Goal: Task Accomplishment & Management: Complete application form

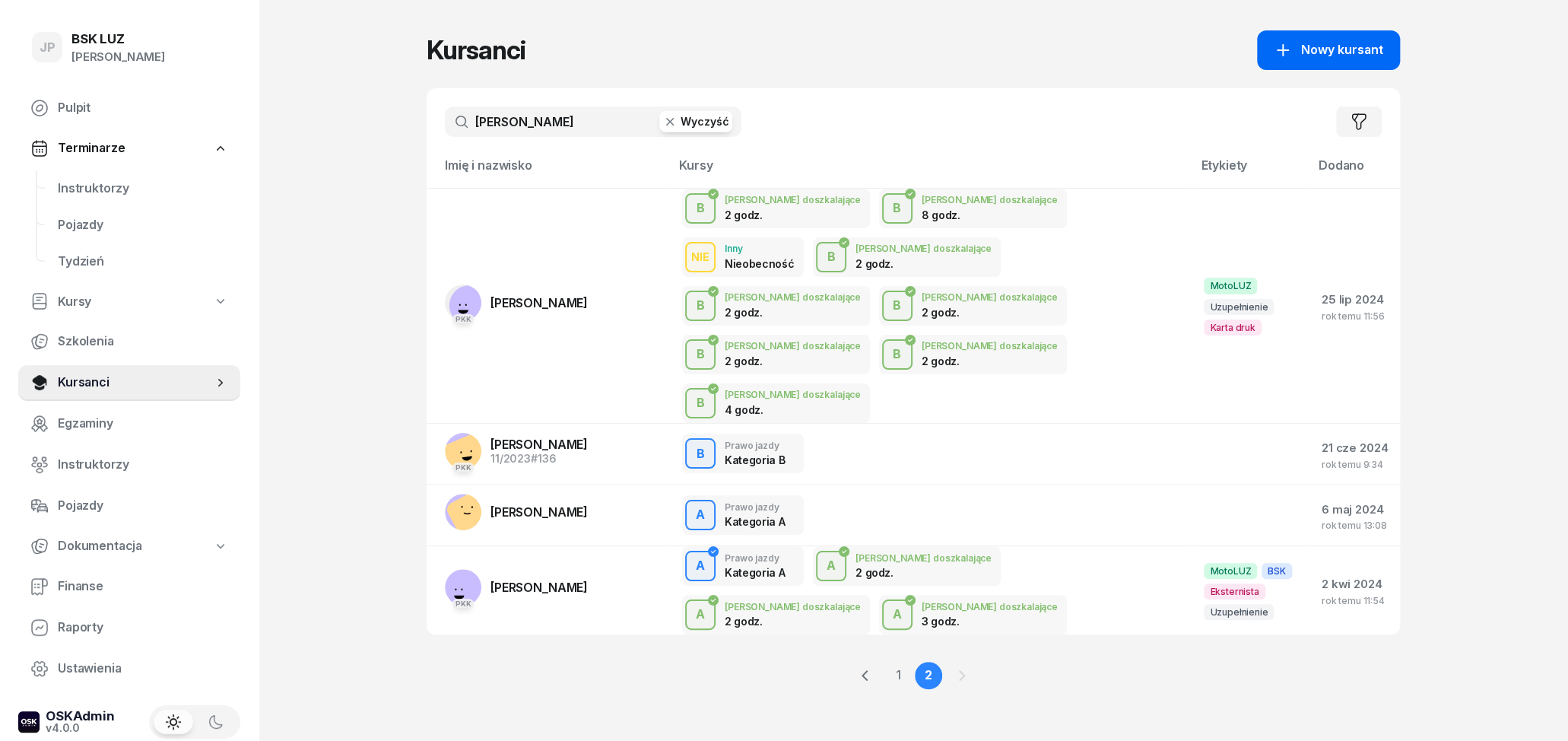
click at [1357, 46] on span "Nowy kursant" at bounding box center [1342, 50] width 82 height 20
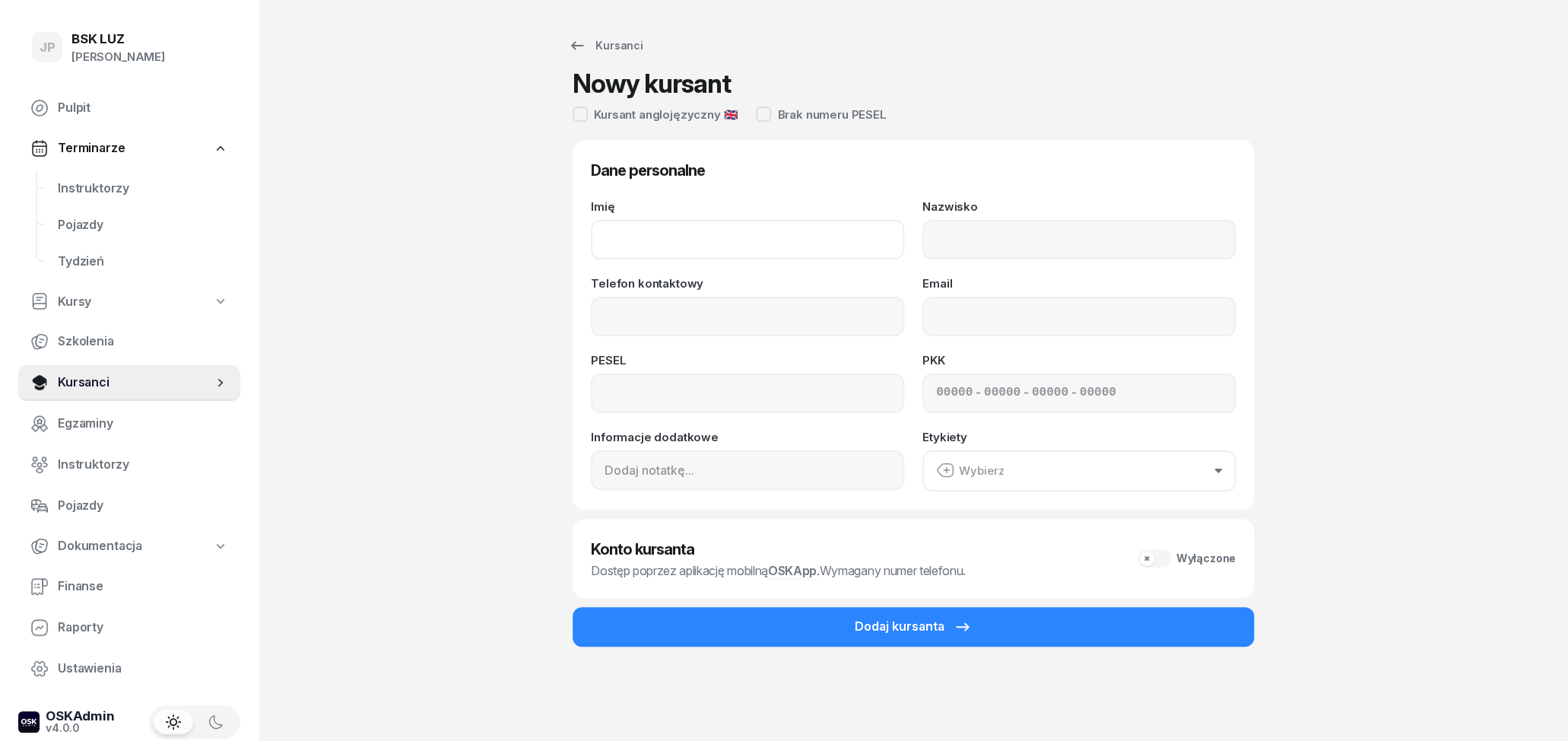
click at [801, 226] on input "Imię" at bounding box center [748, 240] width 313 height 39
click at [743, 248] on input "Imię" at bounding box center [748, 240] width 313 height 39
type input "EUGHENI"
click at [1164, 227] on input "Nazwisko" at bounding box center [1079, 240] width 313 height 39
type input "COROLIOV"
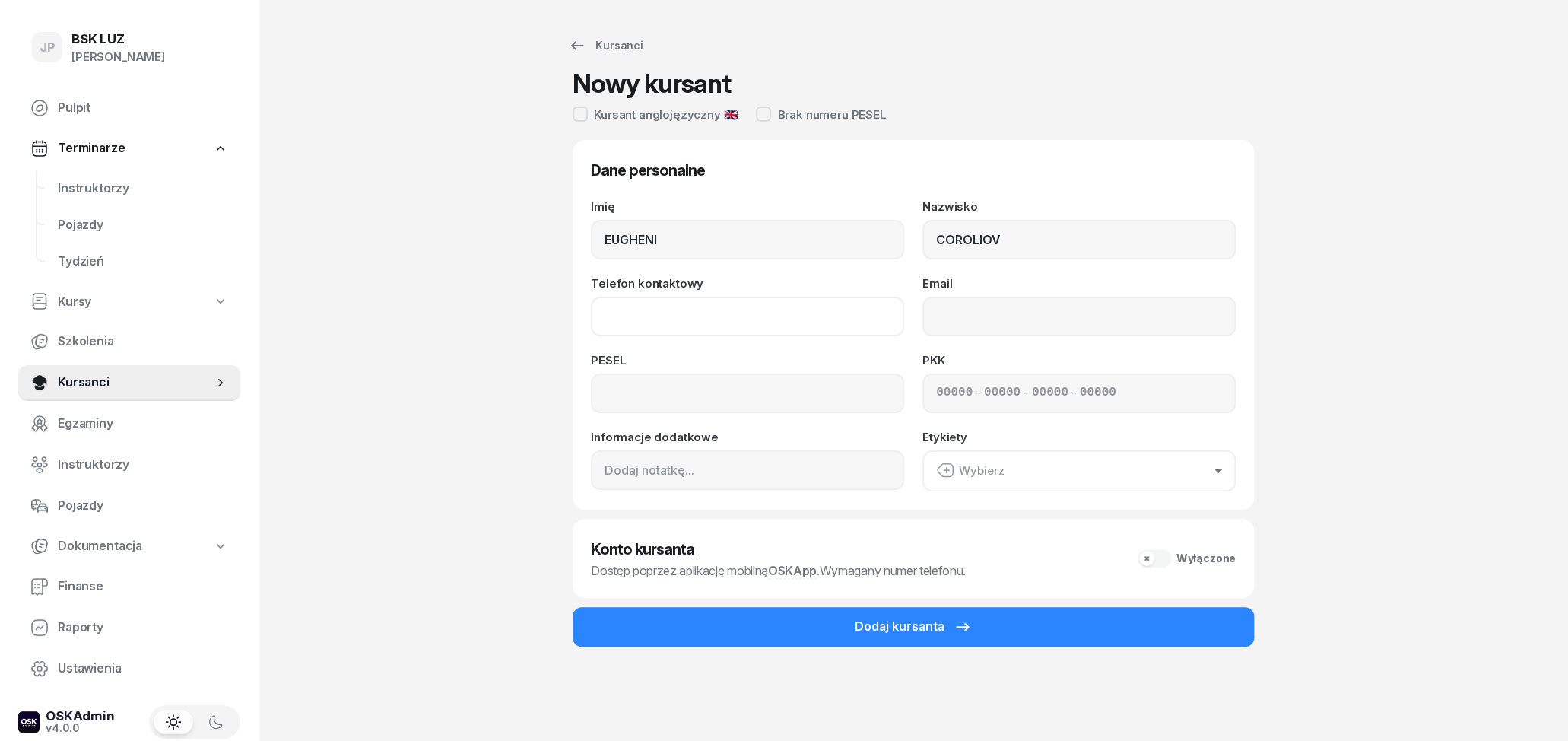
click at [808, 317] on input "Telefon kontaktowy" at bounding box center [748, 317] width 313 height 39
type input "508 545 280"
click at [1057, 317] on input "Email" at bounding box center [1079, 317] width 313 height 39
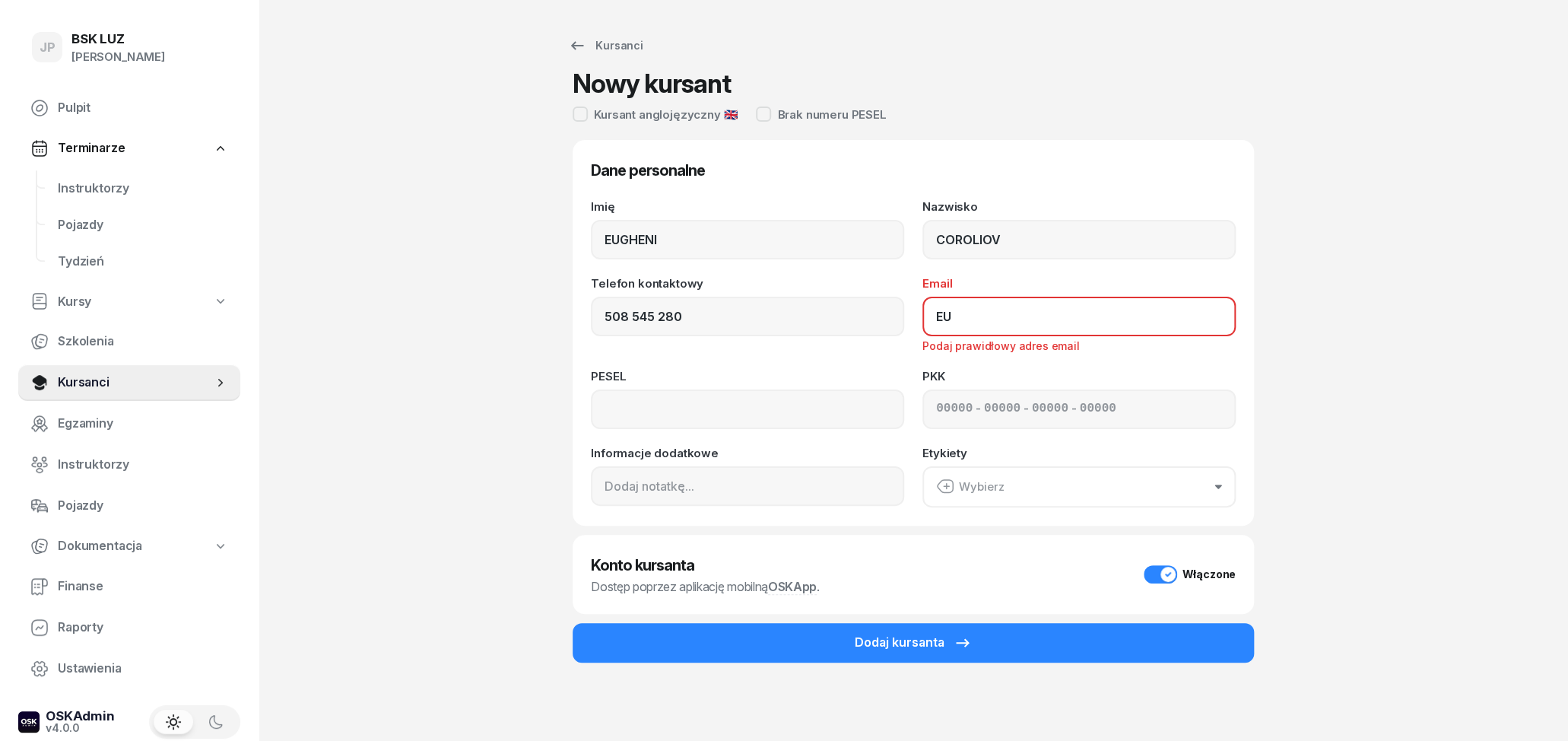
type input "E"
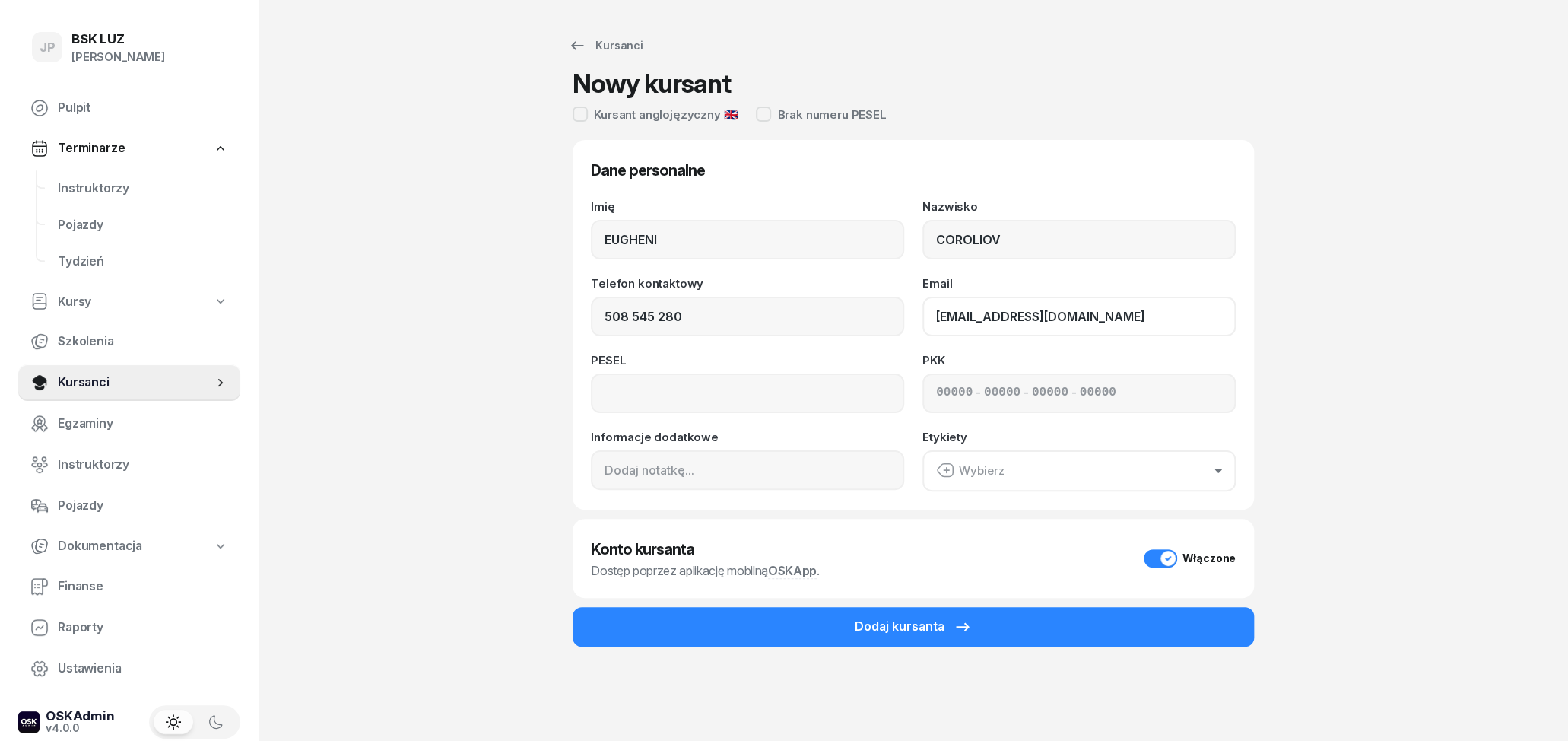
type input "[EMAIL_ADDRESS][DOMAIN_NAME]"
click at [1295, 349] on div "Kursanci Nowy kursant Kursant anglojęzyczny 🇬🇧 Brak numeru [PERSON_NAME] person…" at bounding box center [913, 370] width 973 height 741
click at [836, 392] on input at bounding box center [748, 393] width 313 height 39
click at [842, 399] on input at bounding box center [748, 393] width 313 height 39
type input "05241313971"
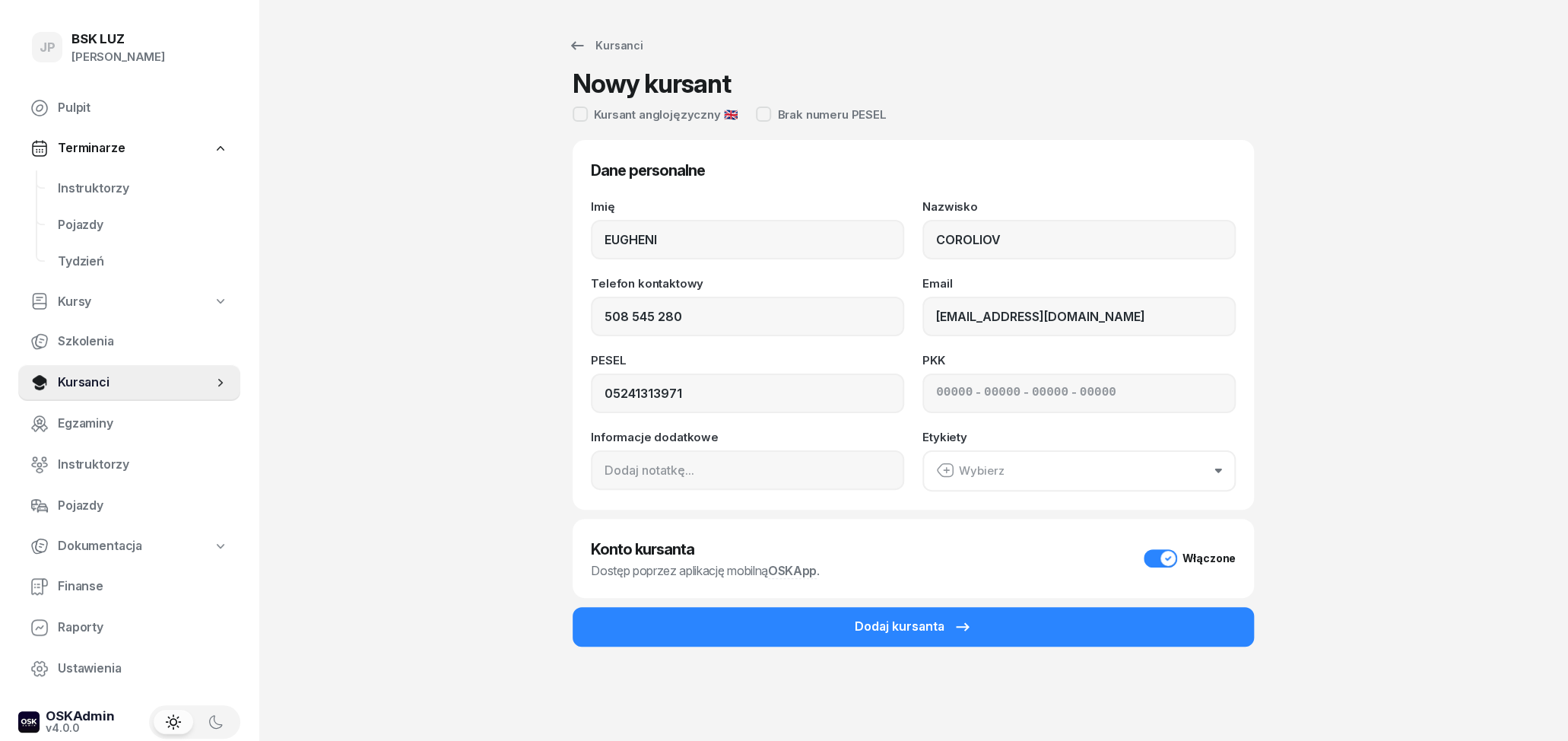
click at [1052, 479] on button "Wybierz" at bounding box center [1079, 471] width 313 height 41
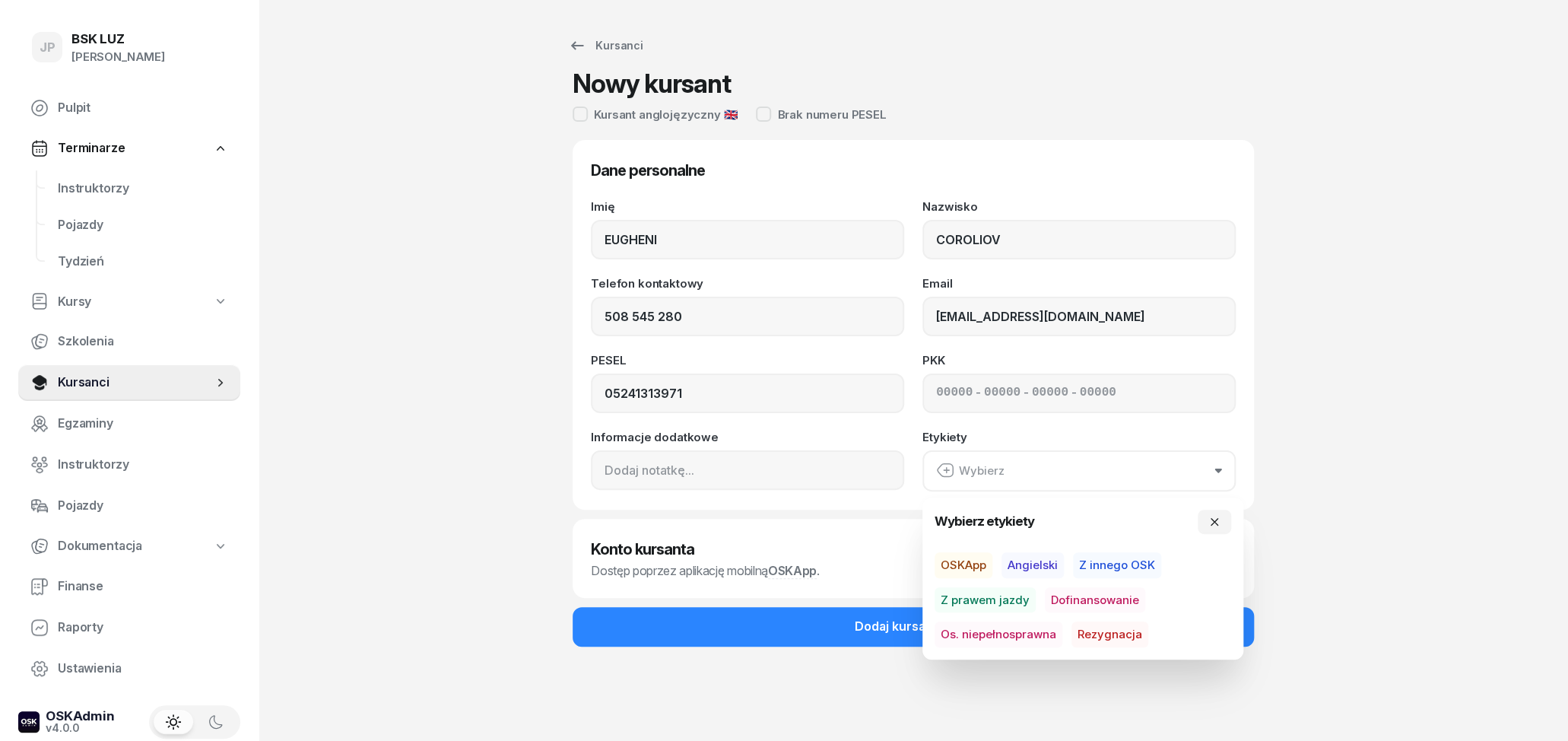
click at [1052, 479] on button "Wybierz" at bounding box center [1079, 471] width 313 height 41
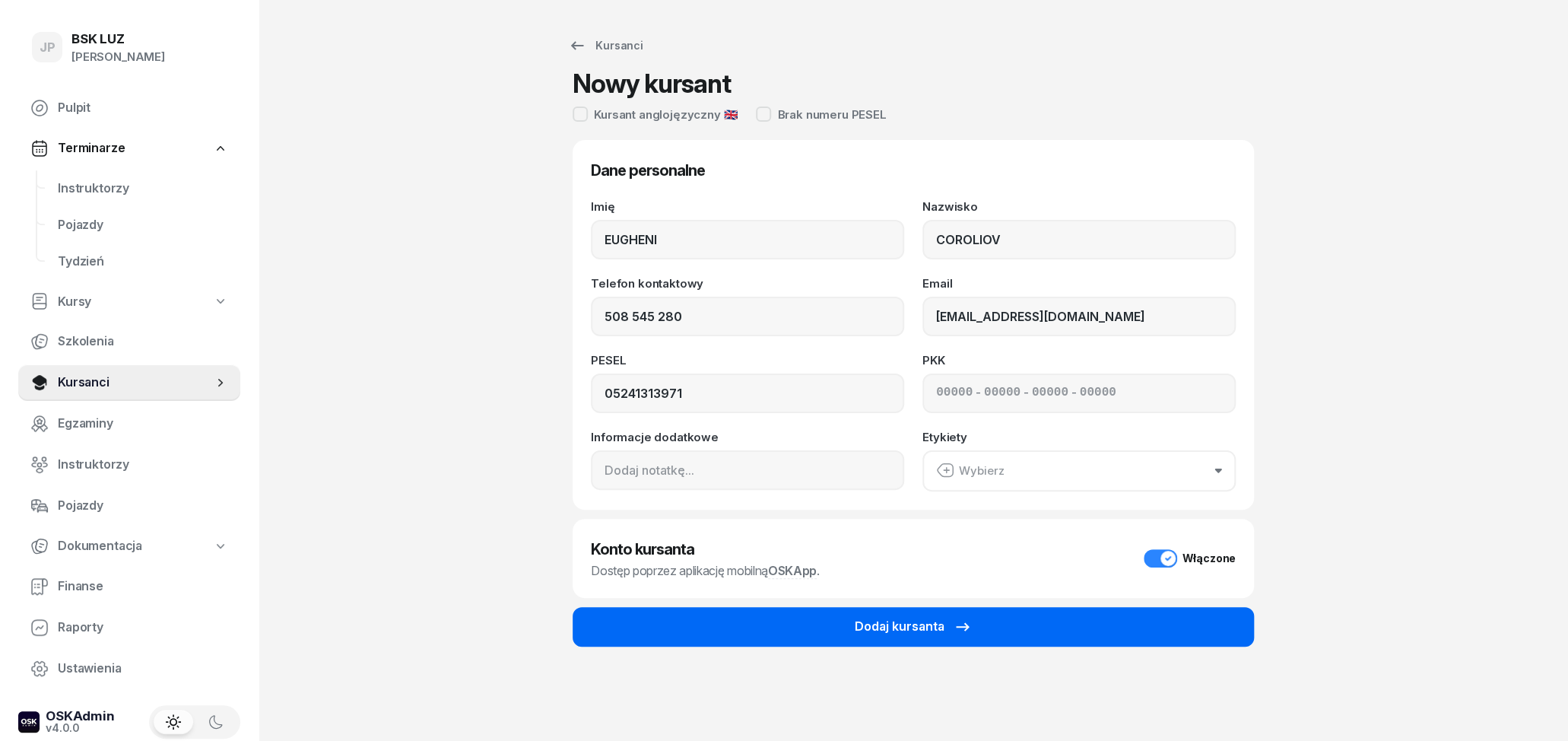
click at [1028, 624] on button "Dodaj kursanta" at bounding box center [913, 626] width 682 height 39
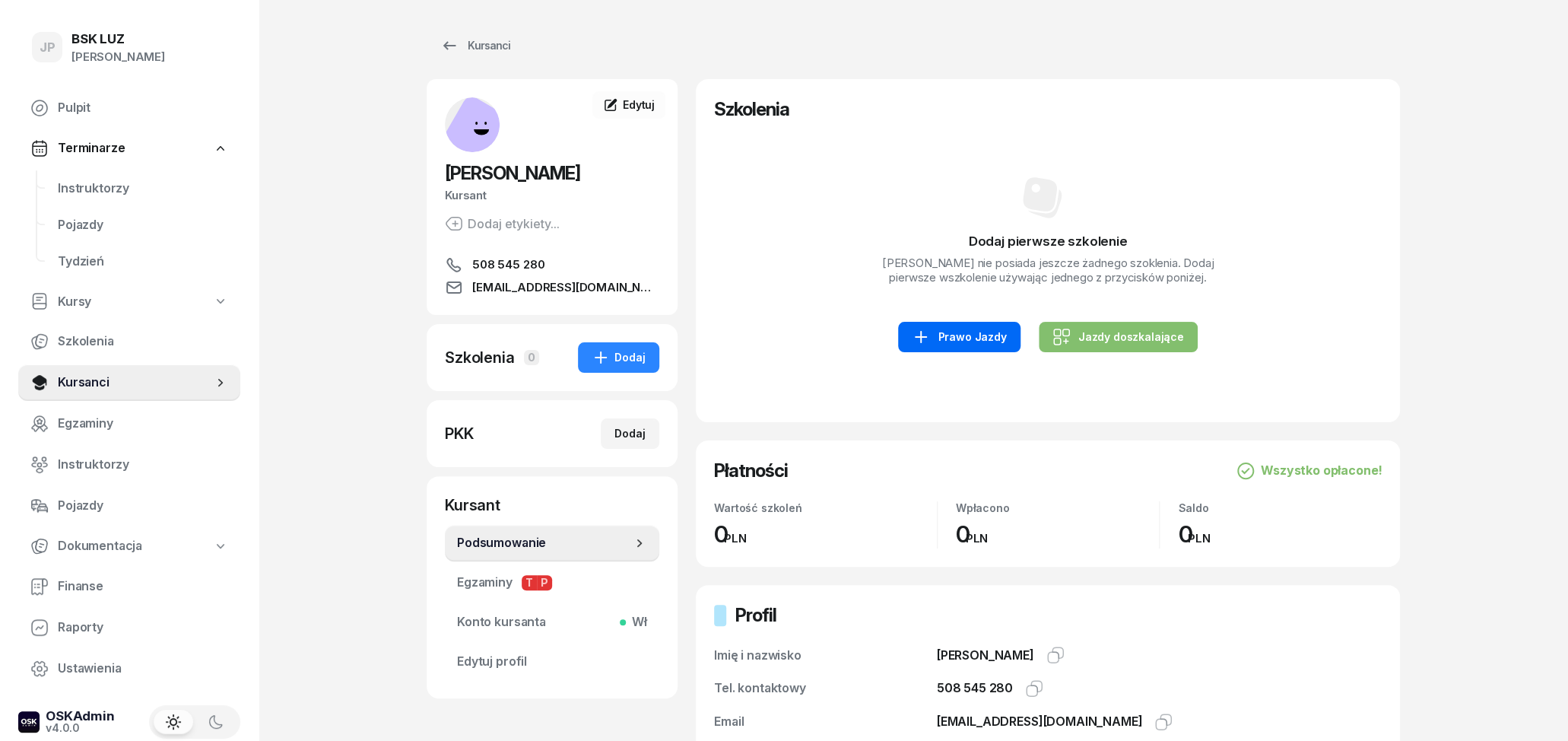
click at [946, 346] on div "Prawo Jazdy" at bounding box center [958, 336] width 94 height 18
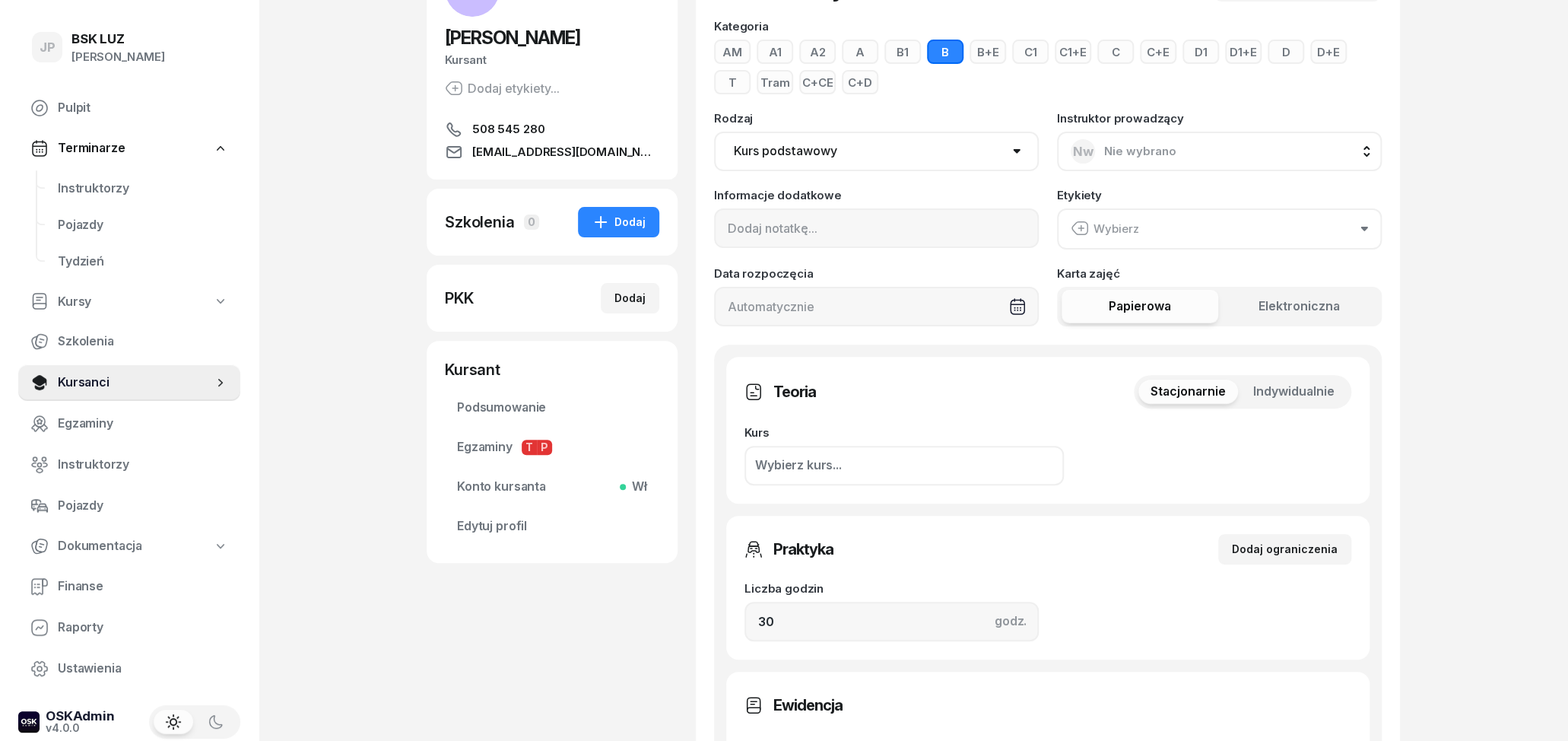
scroll to position [158, 0]
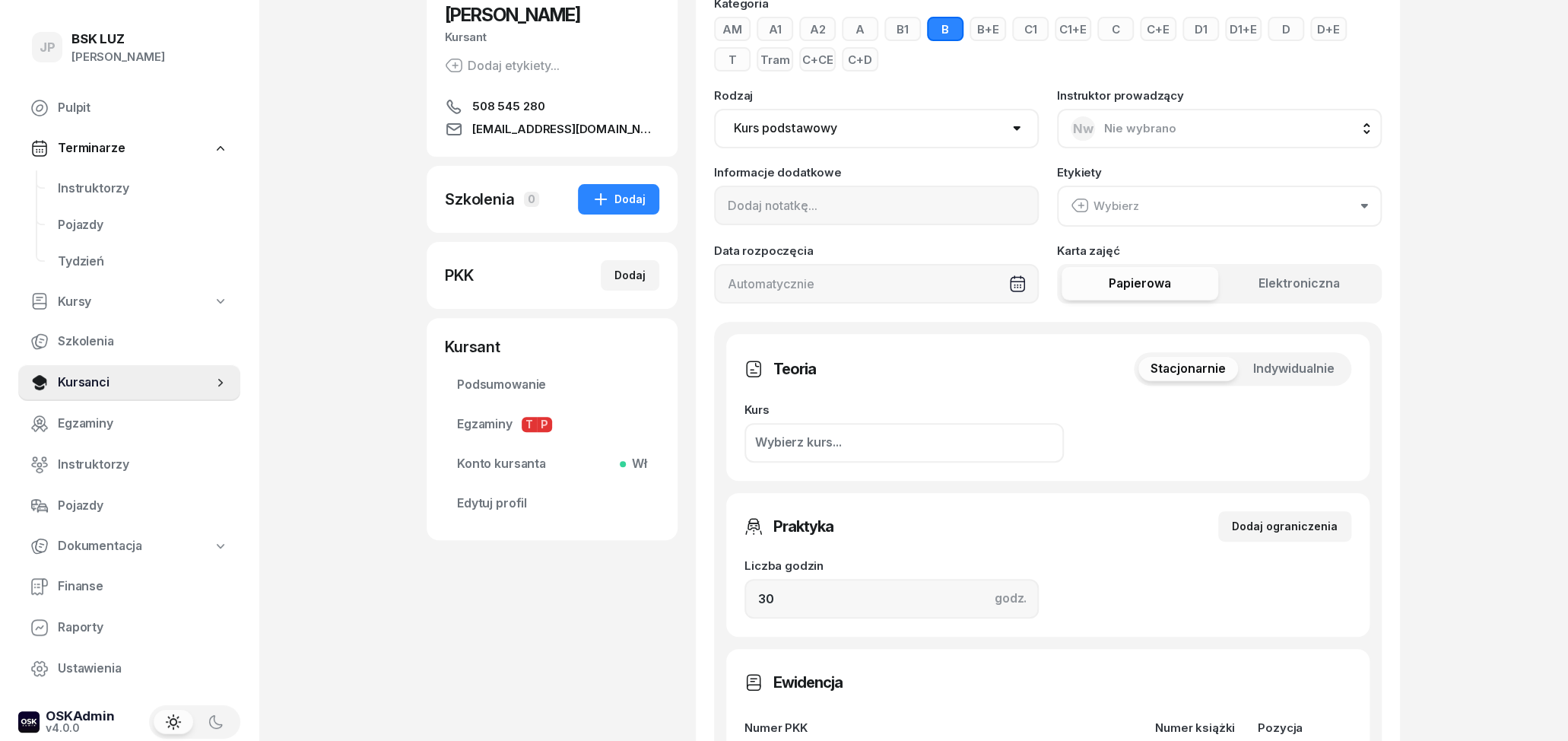
click at [1160, 206] on button "Wybierz" at bounding box center [1219, 206] width 325 height 41
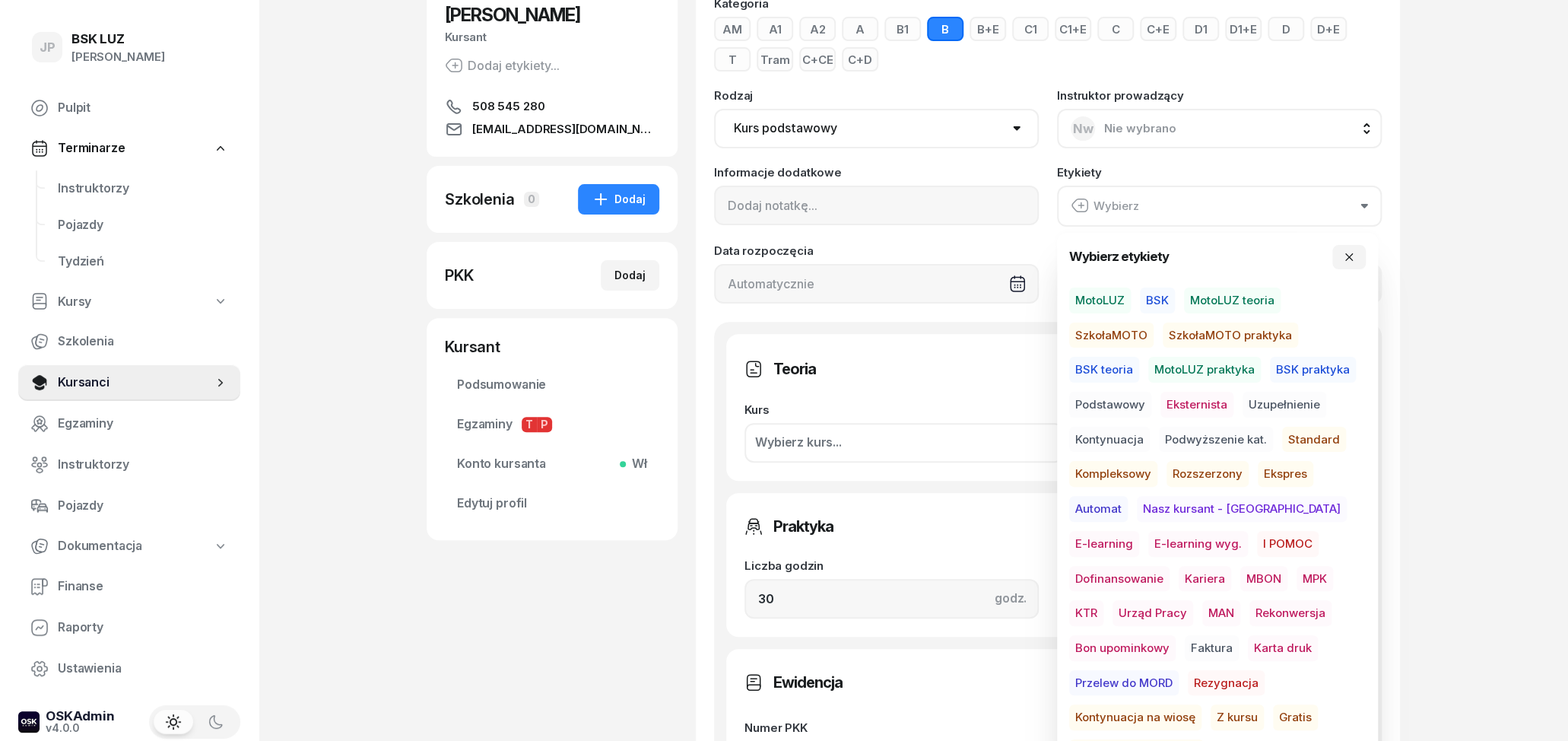
click at [1105, 303] on span "MotoLUZ" at bounding box center [1099, 300] width 62 height 26
click at [1107, 399] on span "Podstawowy" at bounding box center [1110, 405] width 82 height 26
click at [1301, 434] on span "Standard" at bounding box center [1313, 439] width 64 height 26
click at [1448, 413] on div "JP BSK [PERSON_NAME] Pulpit Terminarze Instruktorzy Pojazdy Tydzień Kursy Szkol…" at bounding box center [784, 597] width 1568 height 1512
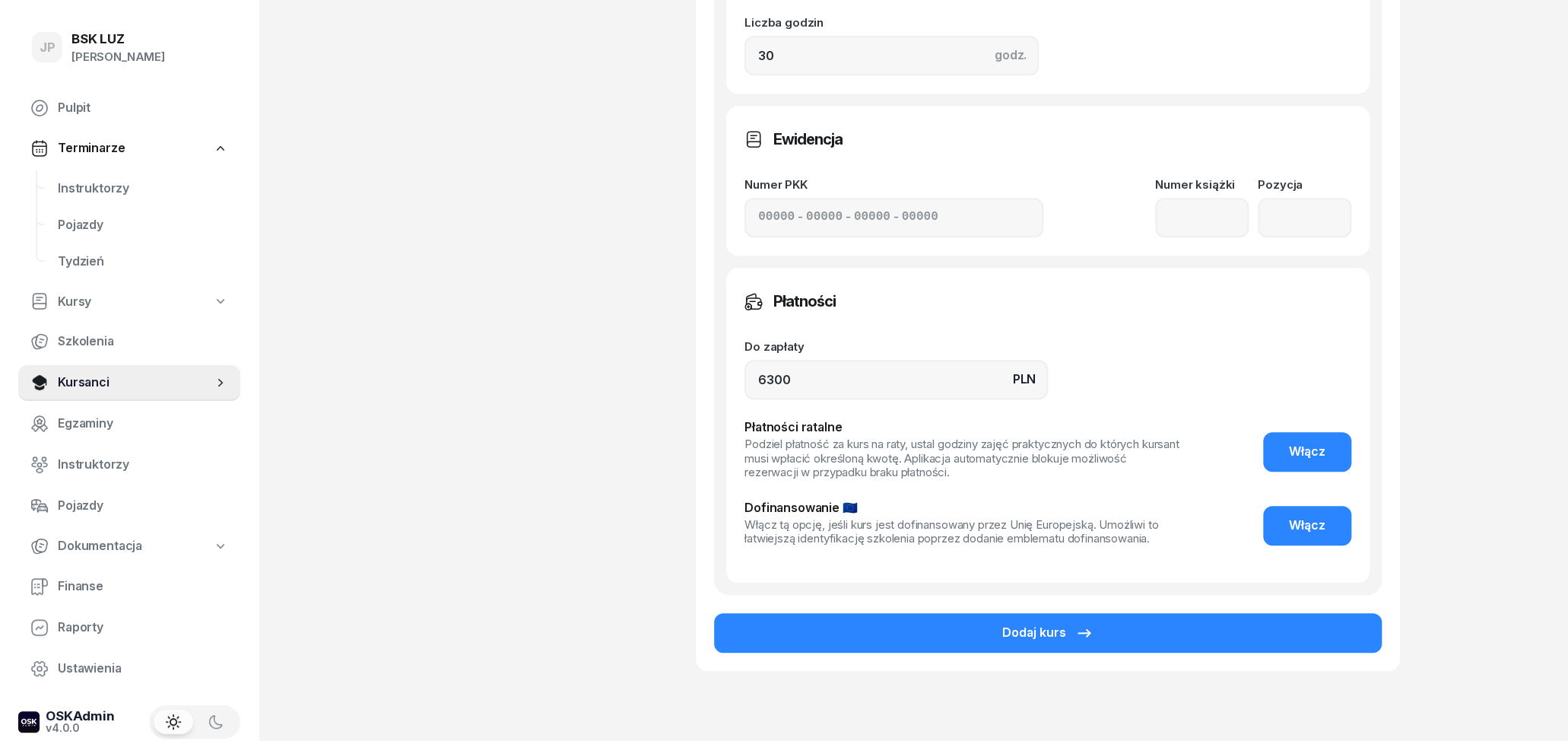
scroll to position [712, 0]
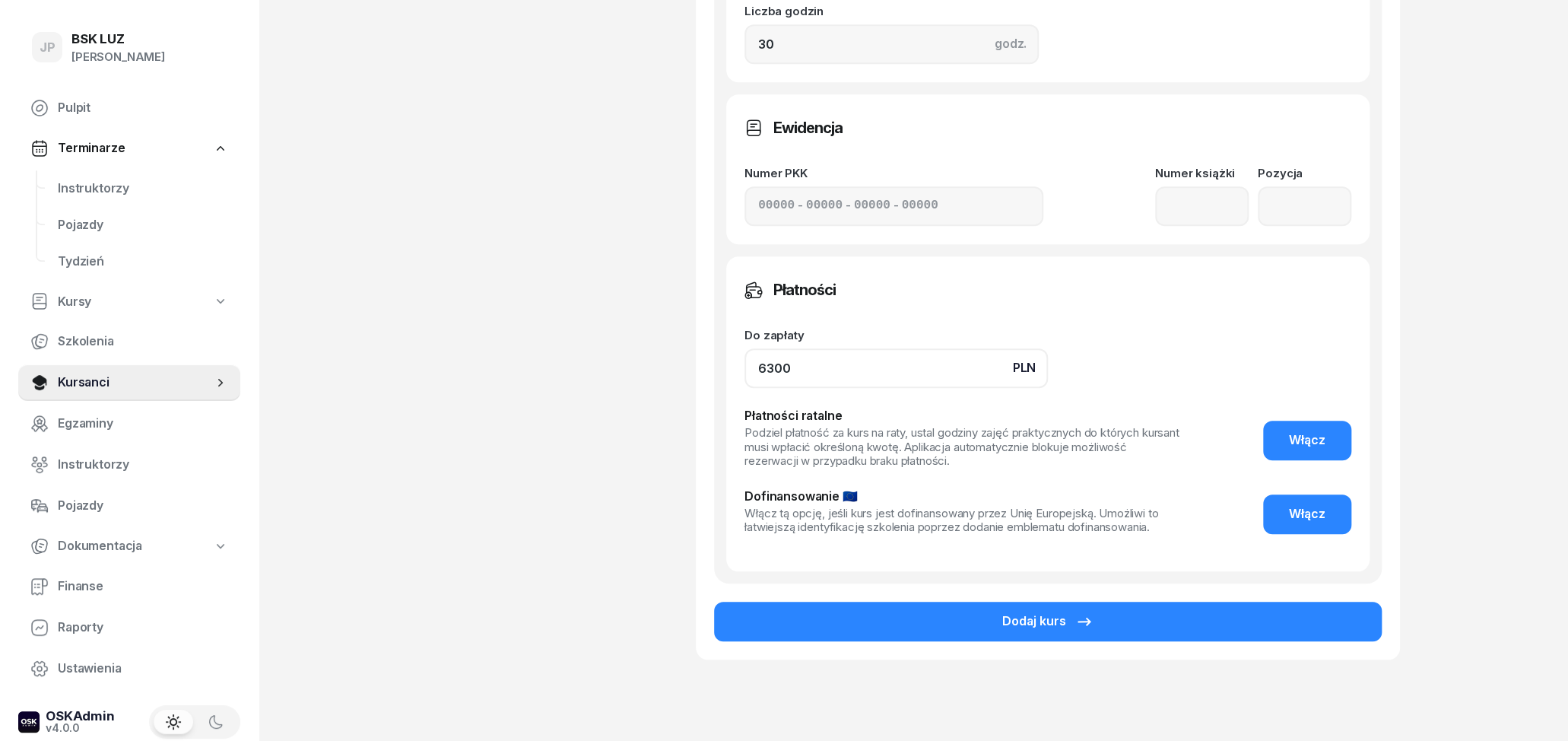
drag, startPoint x: 784, startPoint y: 363, endPoint x: 668, endPoint y: 347, distance: 117.1
click at [744, 348] on input "6300" at bounding box center [895, 368] width 303 height 39
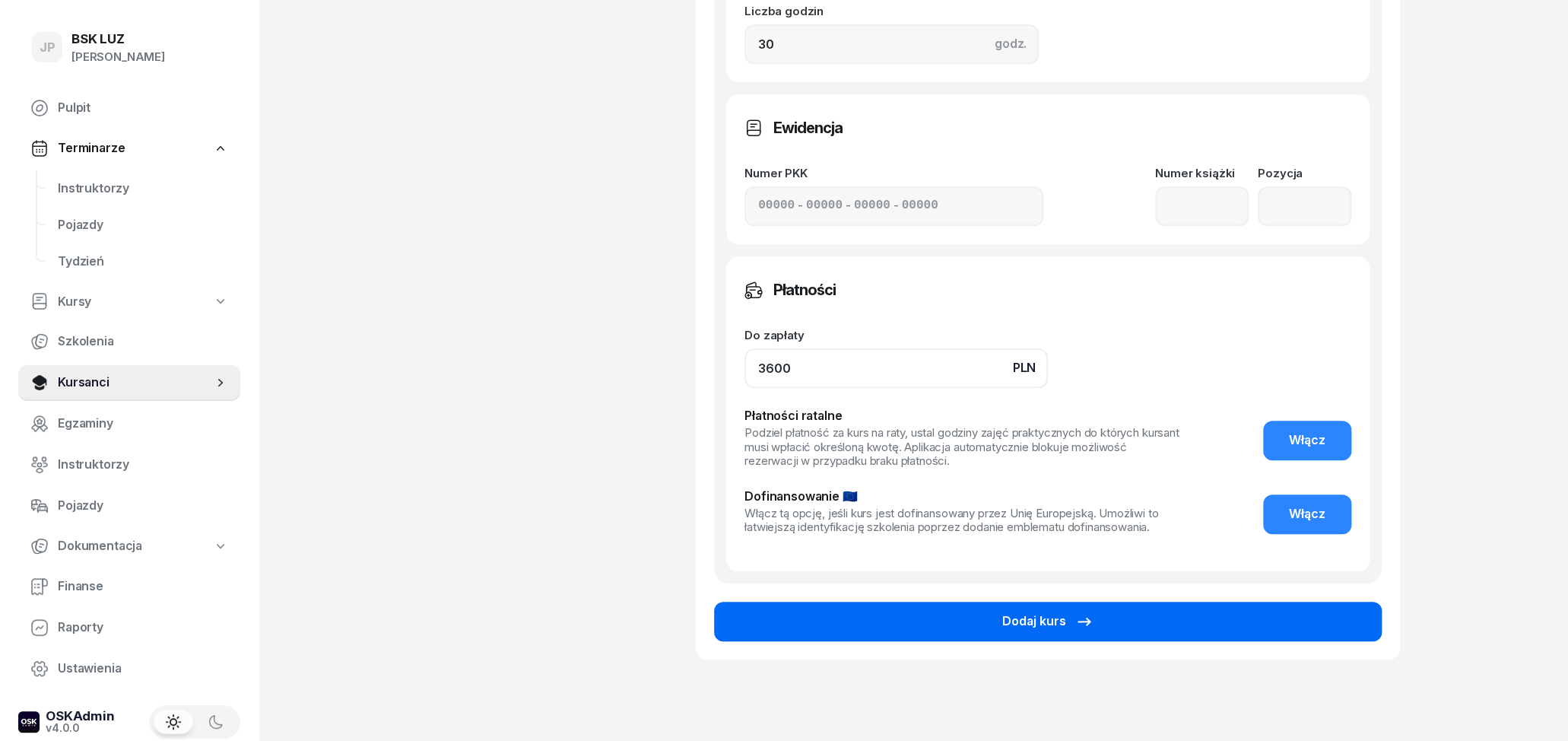
type input "3600"
click at [872, 626] on button "Dodaj kurs" at bounding box center [1047, 621] width 667 height 39
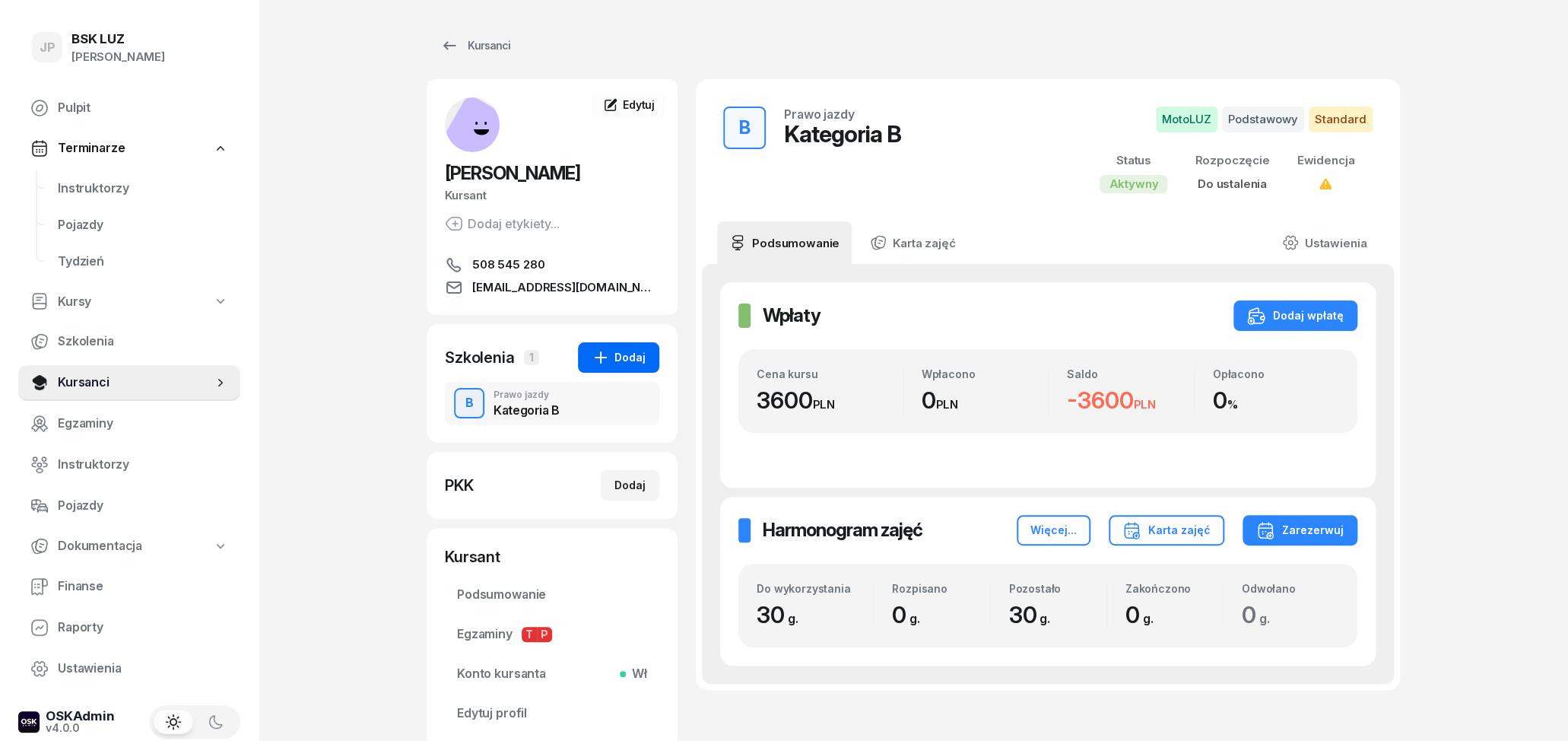
click at [624, 358] on div "Dodaj" at bounding box center [618, 357] width 54 height 18
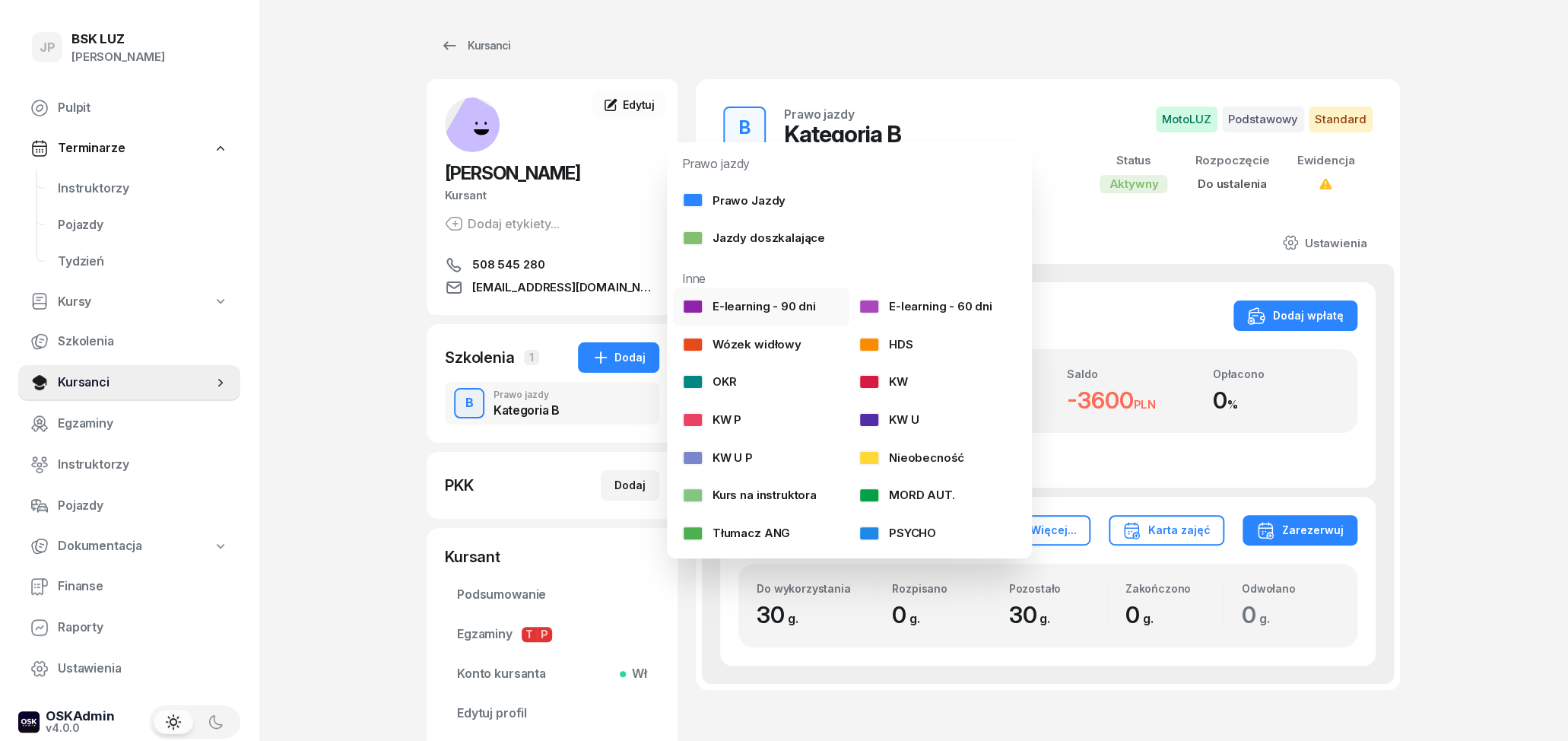
click at [764, 306] on div "E-learning - 90 dni" at bounding box center [750, 307] width 134 height 20
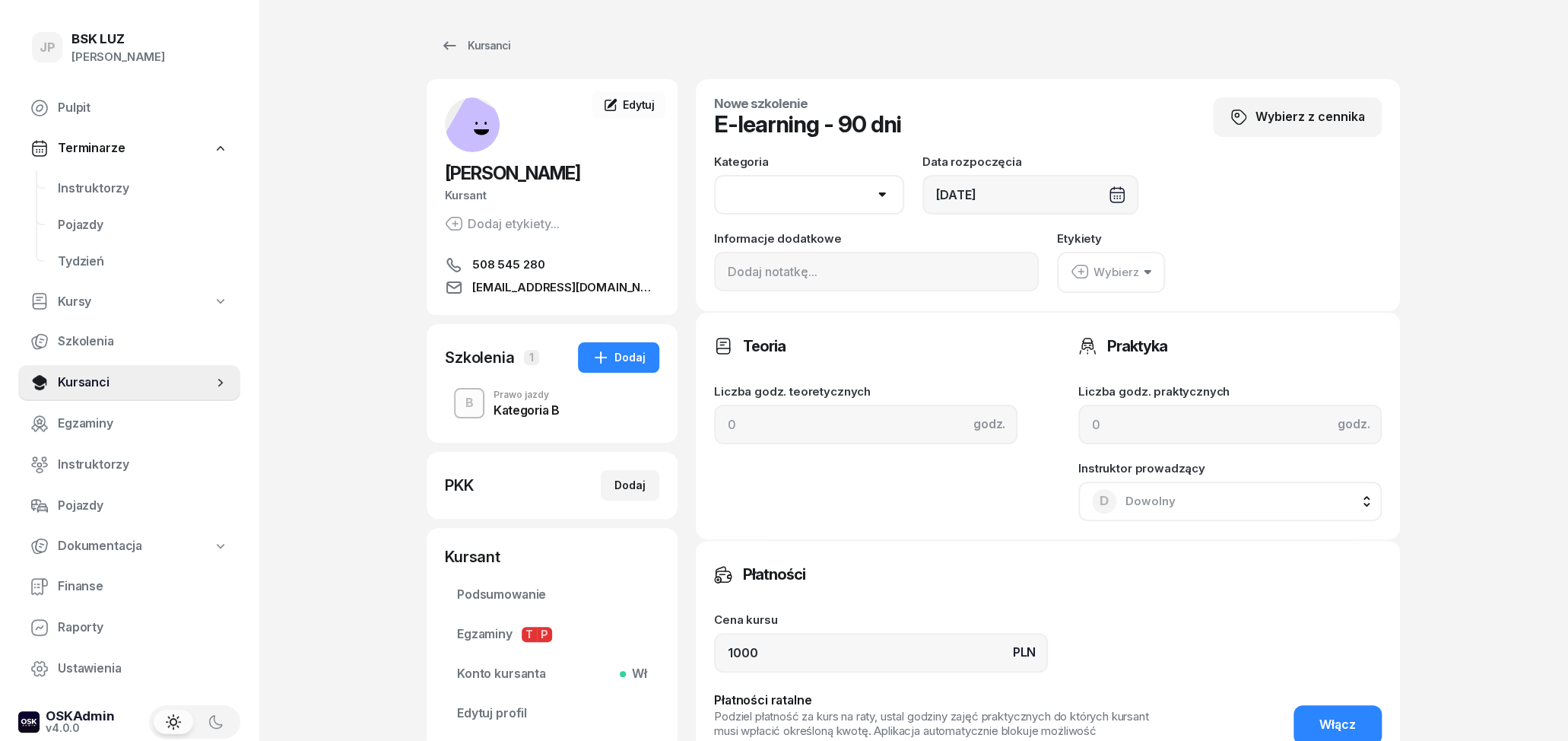
select select "B"
click option "B" at bounding box center [0, 0] width 0 height 0
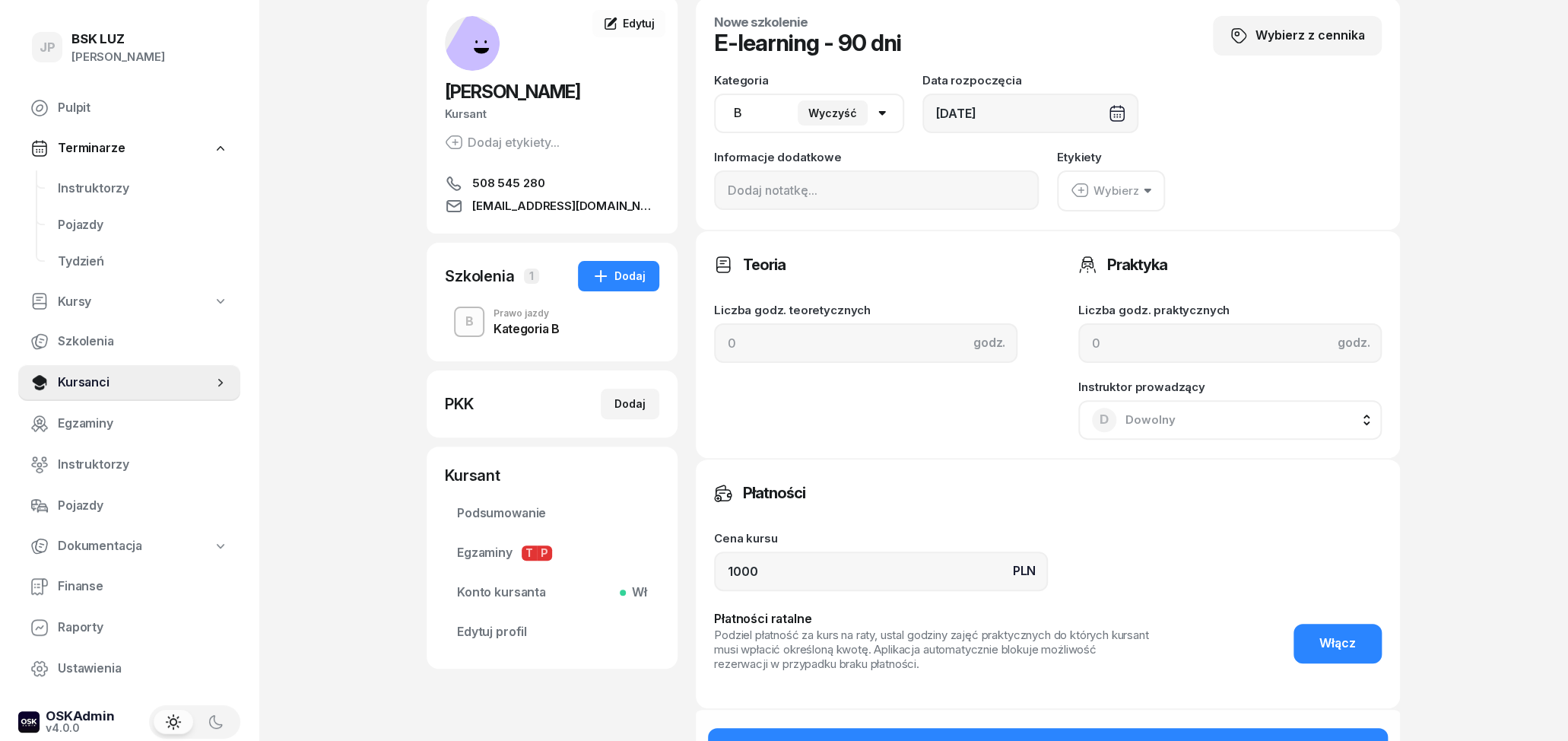
scroll to position [237, 0]
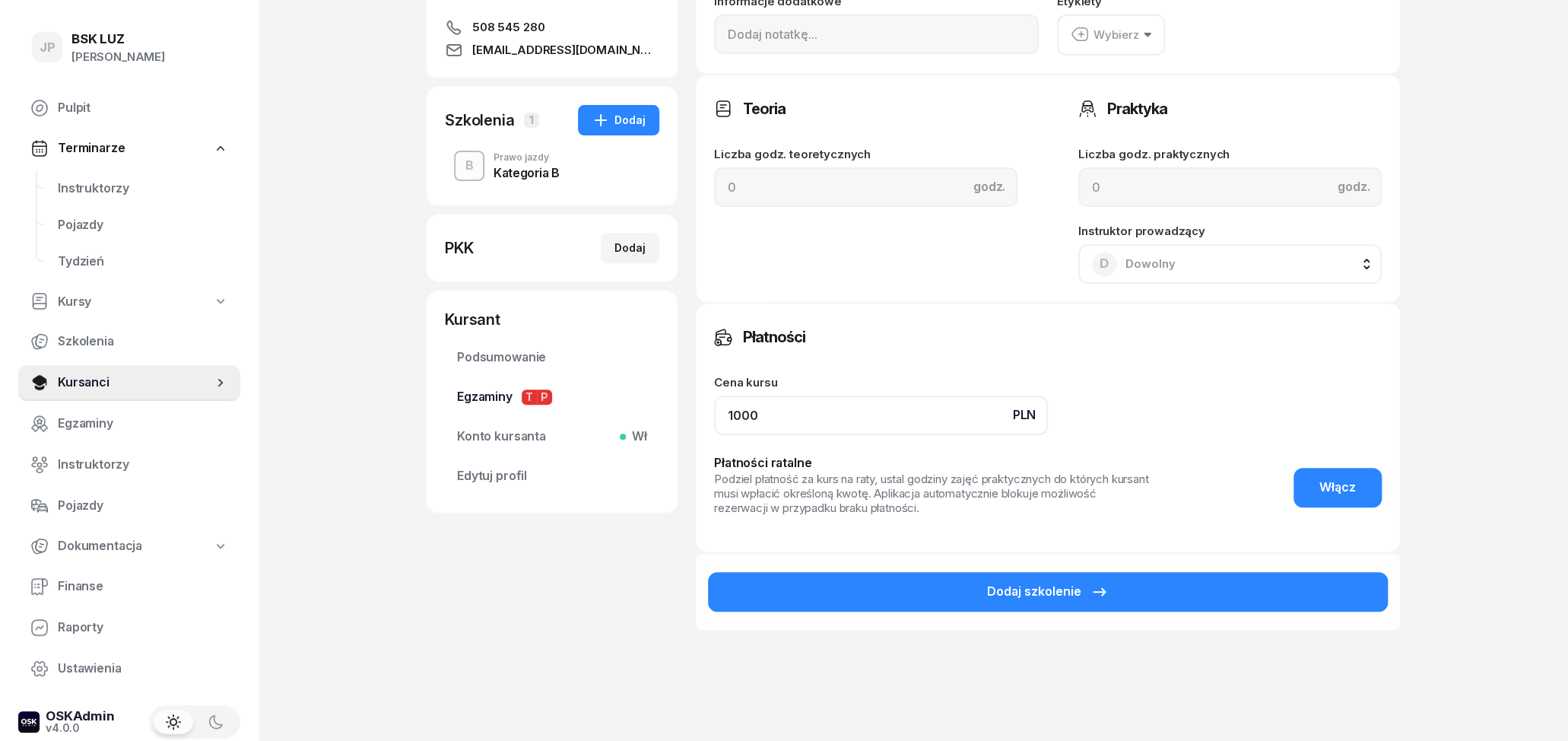
drag, startPoint x: 774, startPoint y: 406, endPoint x: 623, endPoint y: 408, distance: 151.0
click at [714, 408] on input "1000" at bounding box center [880, 415] width 334 height 39
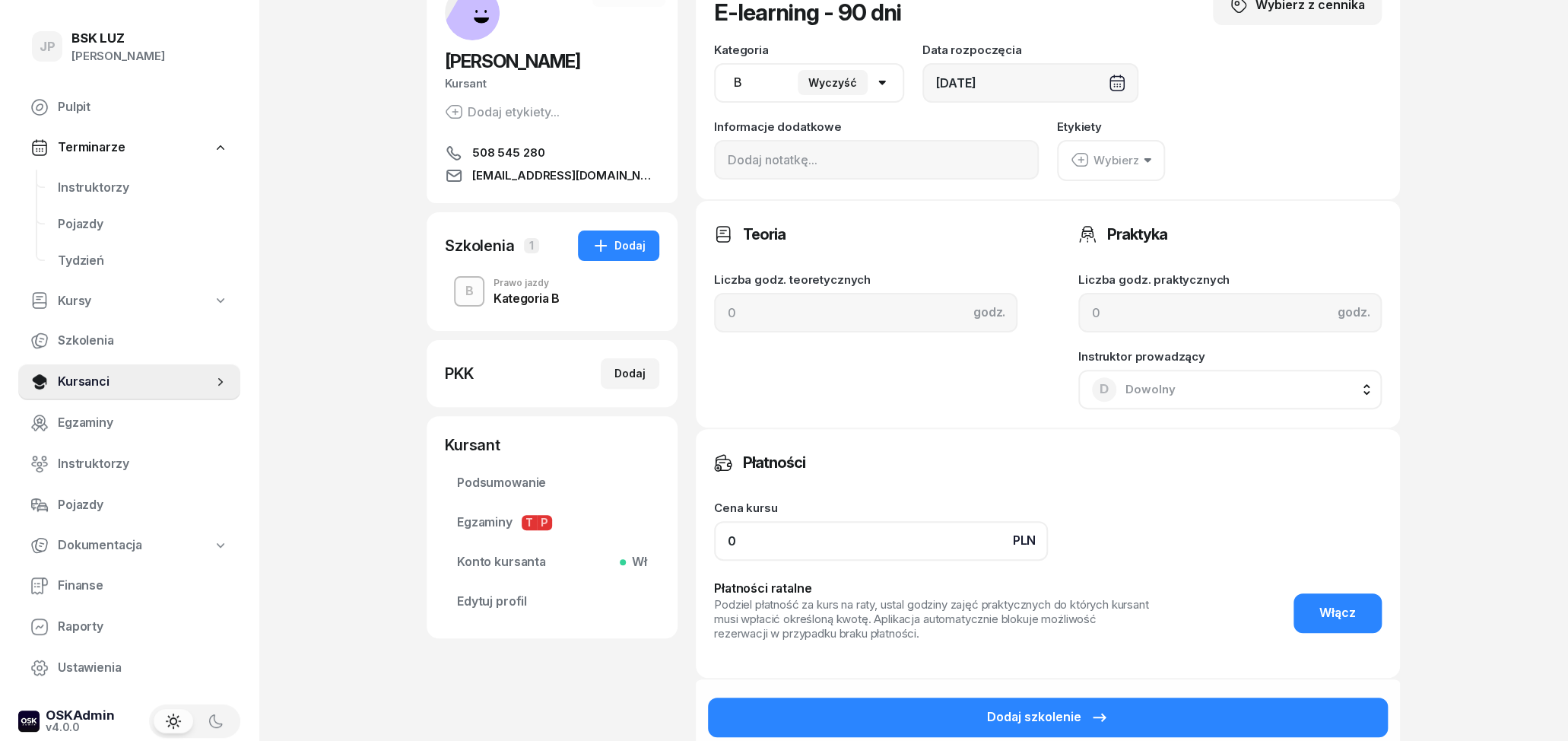
scroll to position [0, 0]
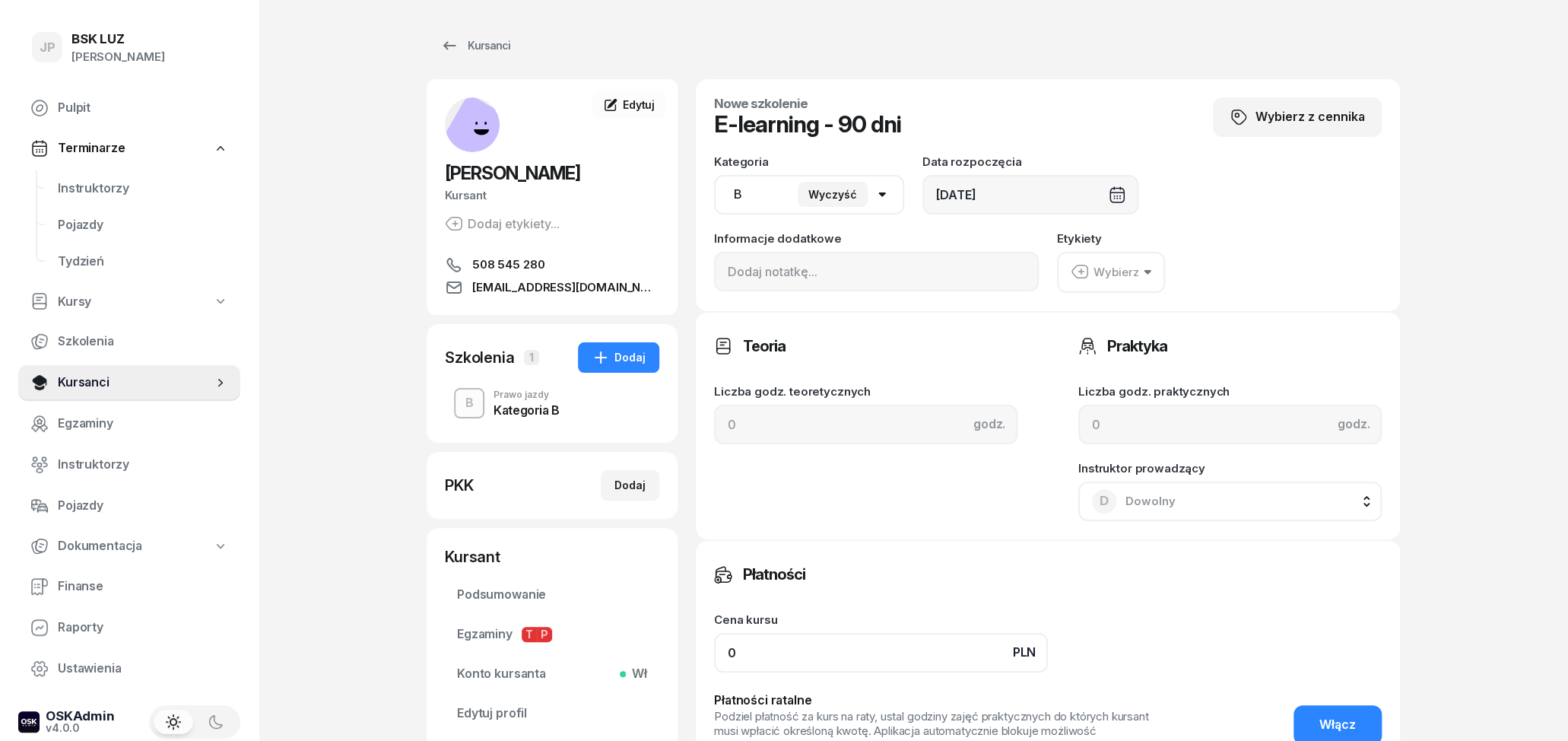
type input "0"
click at [1152, 286] on button "Wybierz" at bounding box center [1111, 272] width 108 height 41
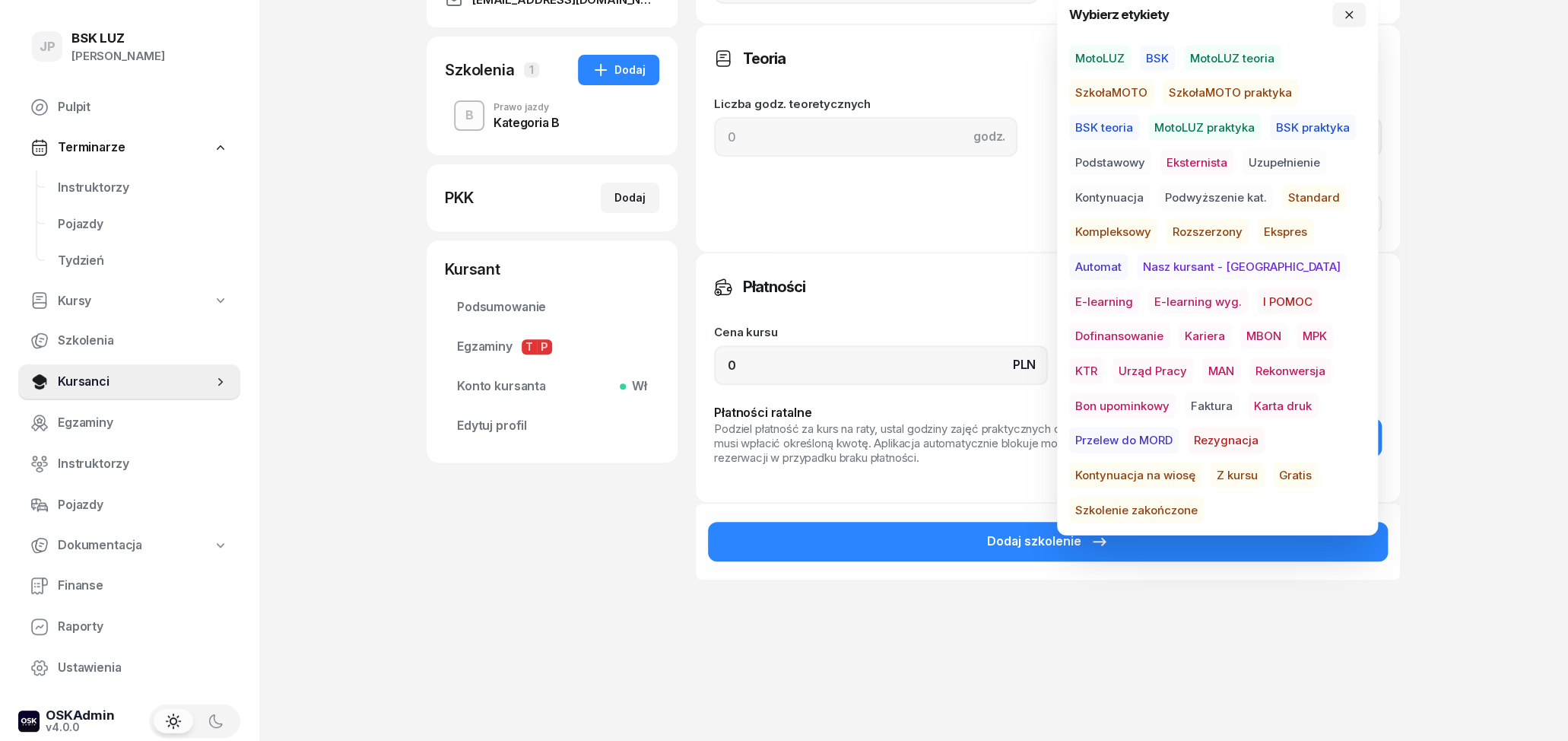
scroll to position [308, 0]
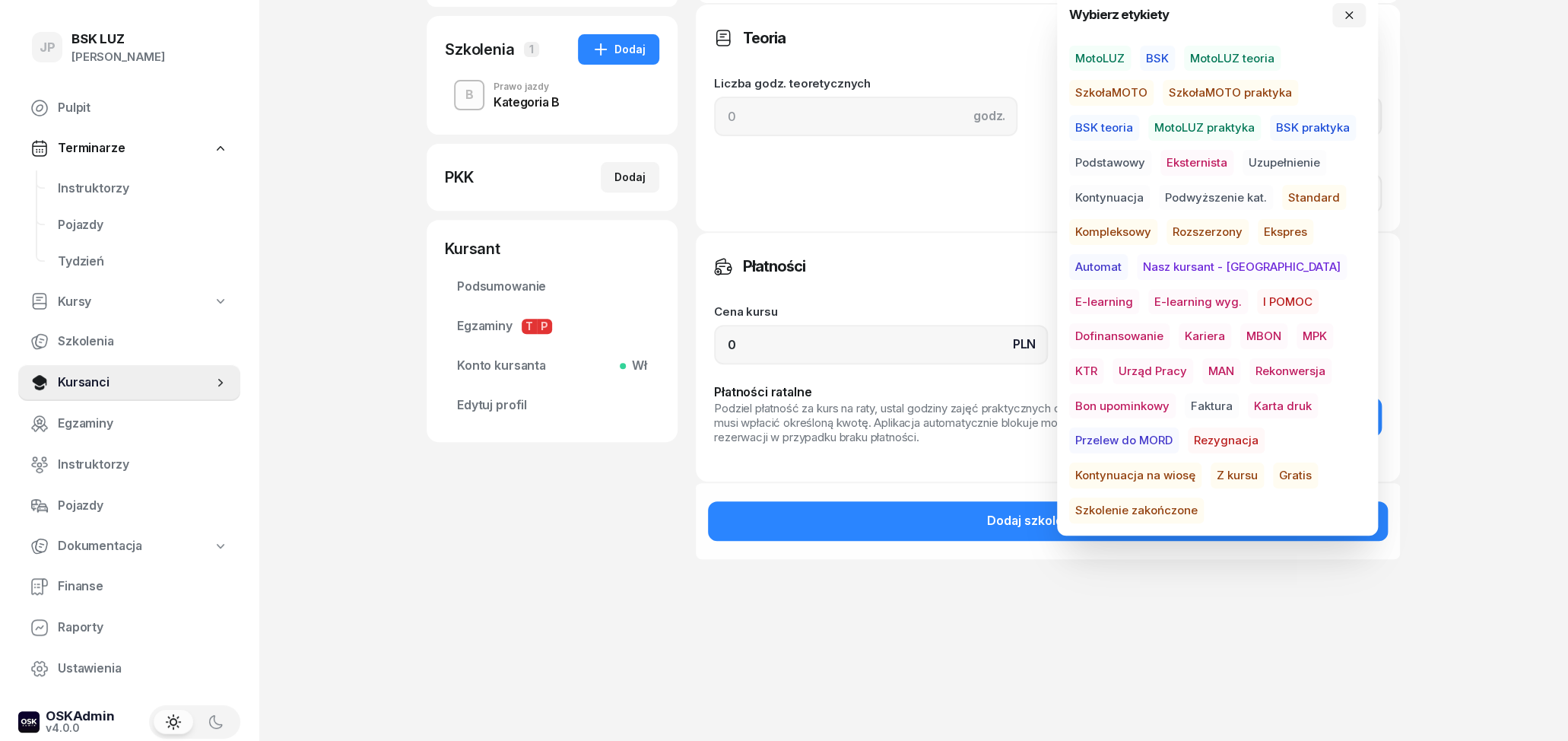
click at [1273, 475] on span "Gratis" at bounding box center [1295, 475] width 45 height 26
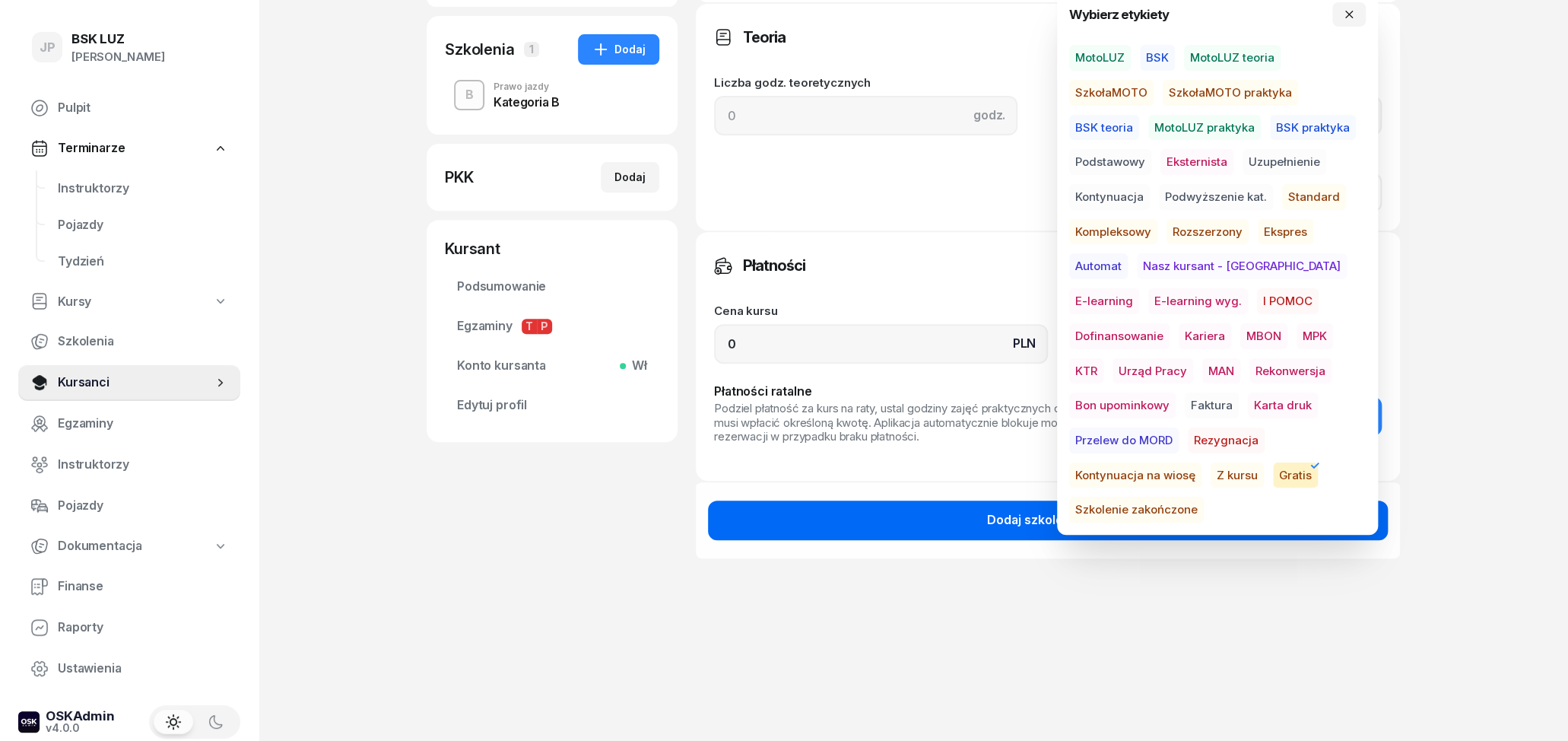
click at [1000, 512] on div "Dodaj szkolenie" at bounding box center [1047, 520] width 122 height 20
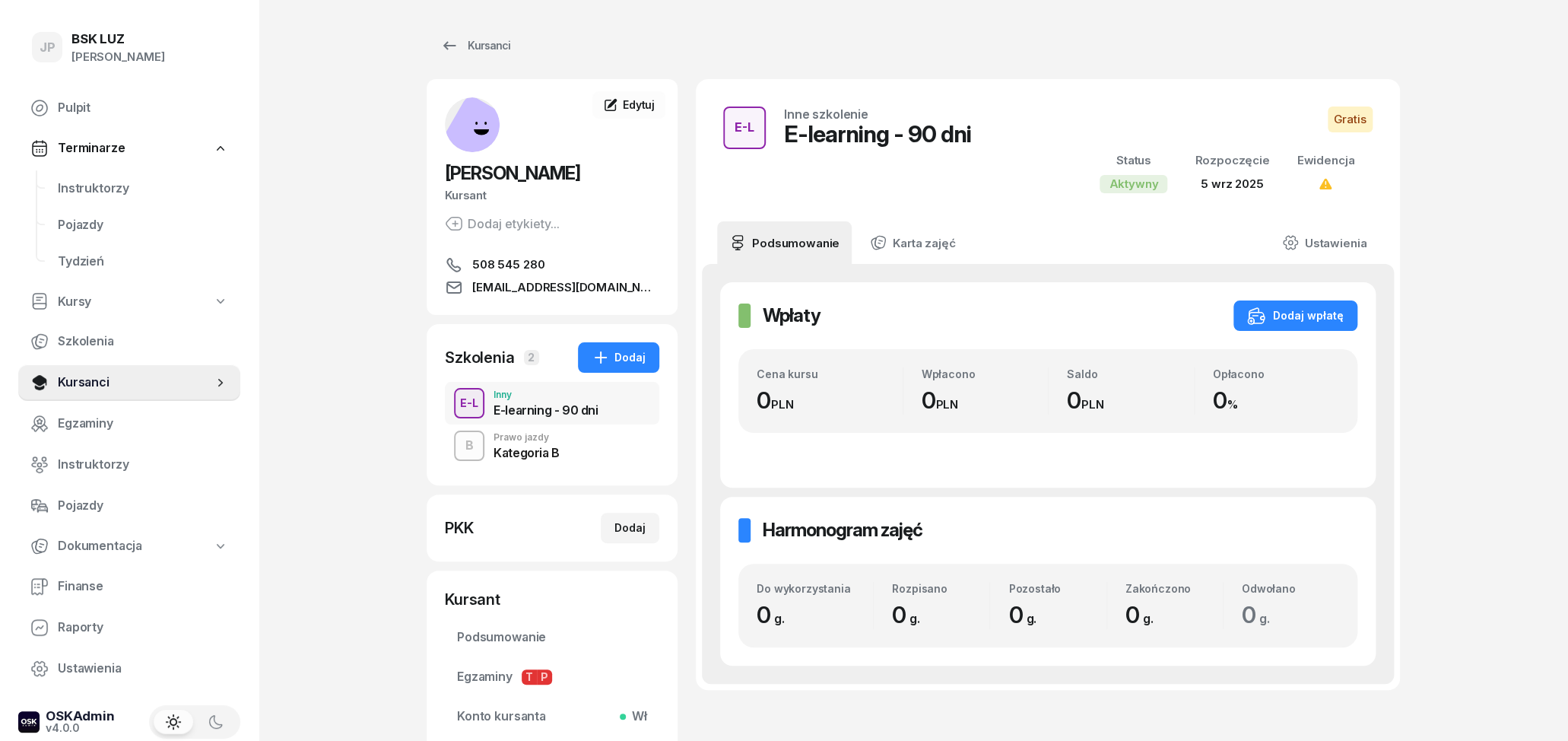
click at [541, 403] on div "E-learning - 90 dni" at bounding box center [546, 407] width 104 height 17
click at [532, 440] on div "Prawo jazdy" at bounding box center [527, 438] width 66 height 9
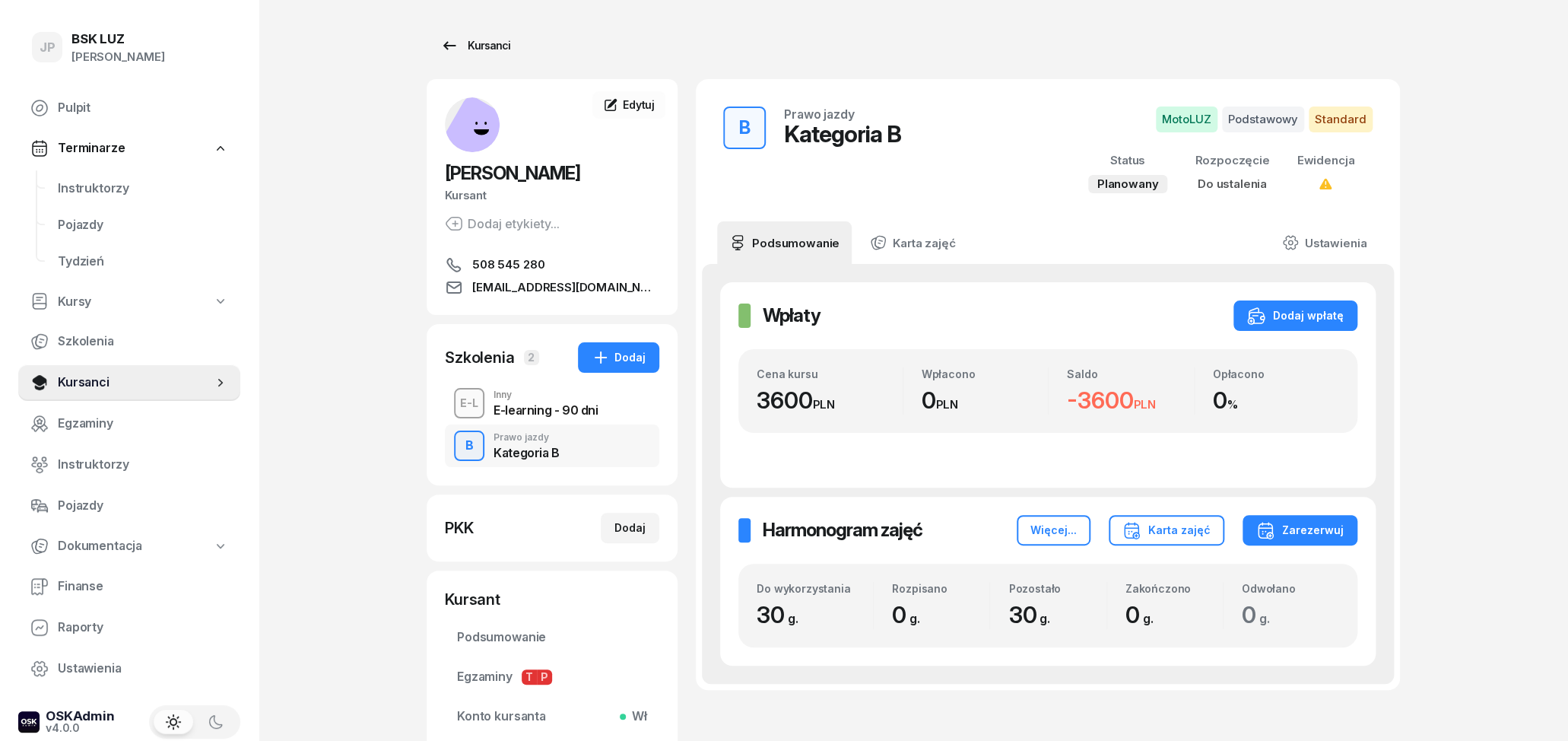
click at [469, 49] on div "Kursanci" at bounding box center [475, 46] width 70 height 18
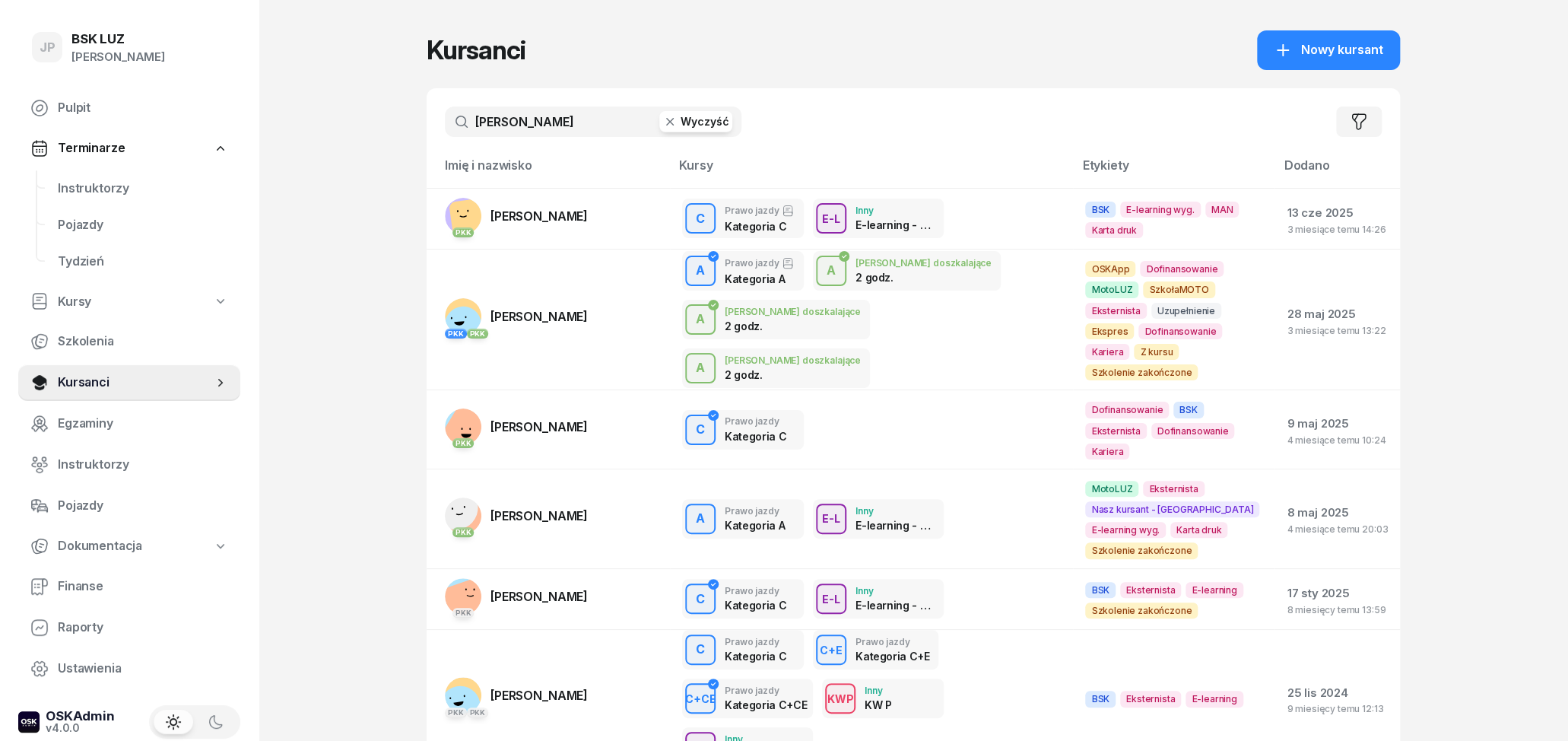
drag, startPoint x: 557, startPoint y: 128, endPoint x: 430, endPoint y: 127, distance: 127.0
click at [445, 127] on input "[PERSON_NAME]" at bounding box center [593, 122] width 297 height 30
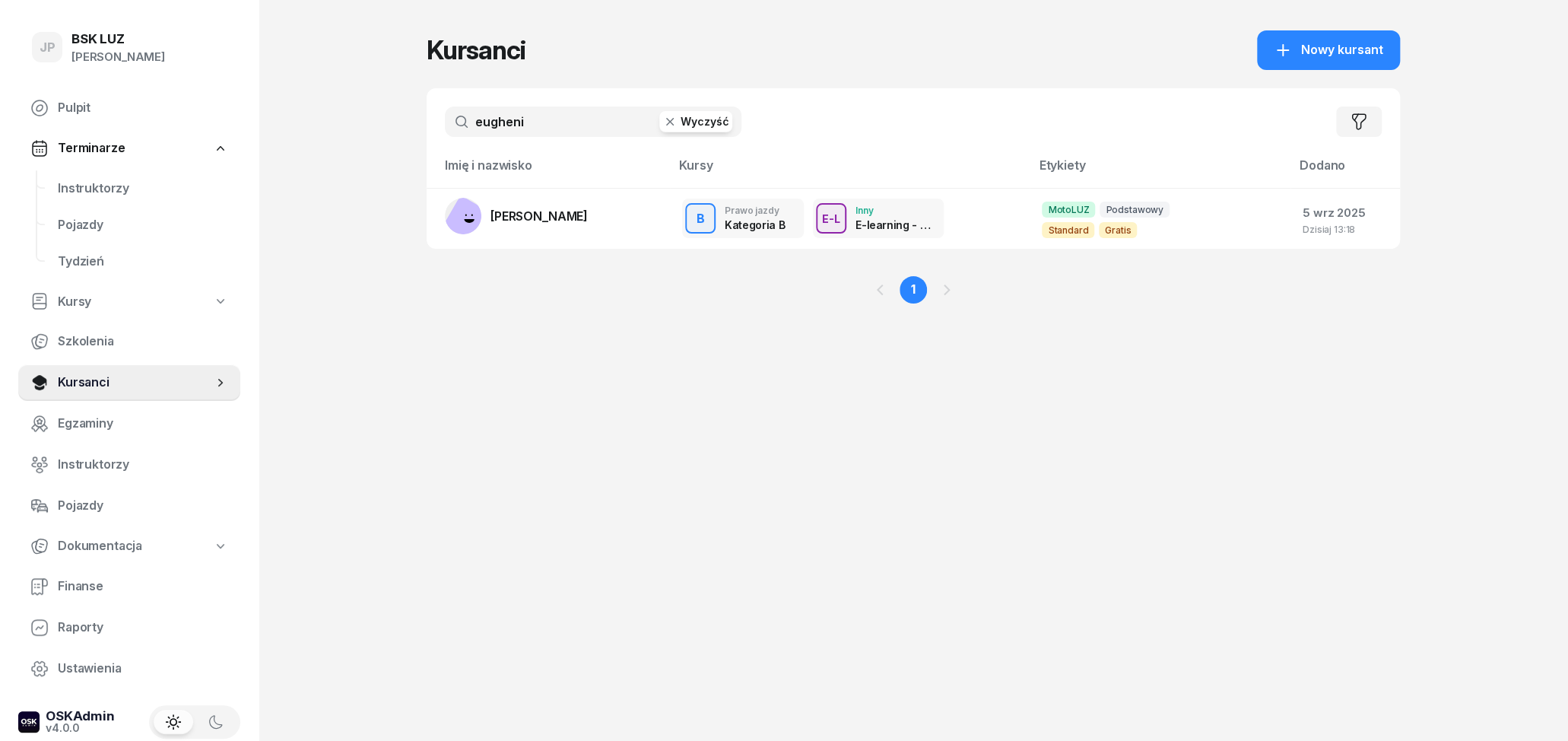
type input "eugheni"
